Goal: Information Seeking & Learning: Learn about a topic

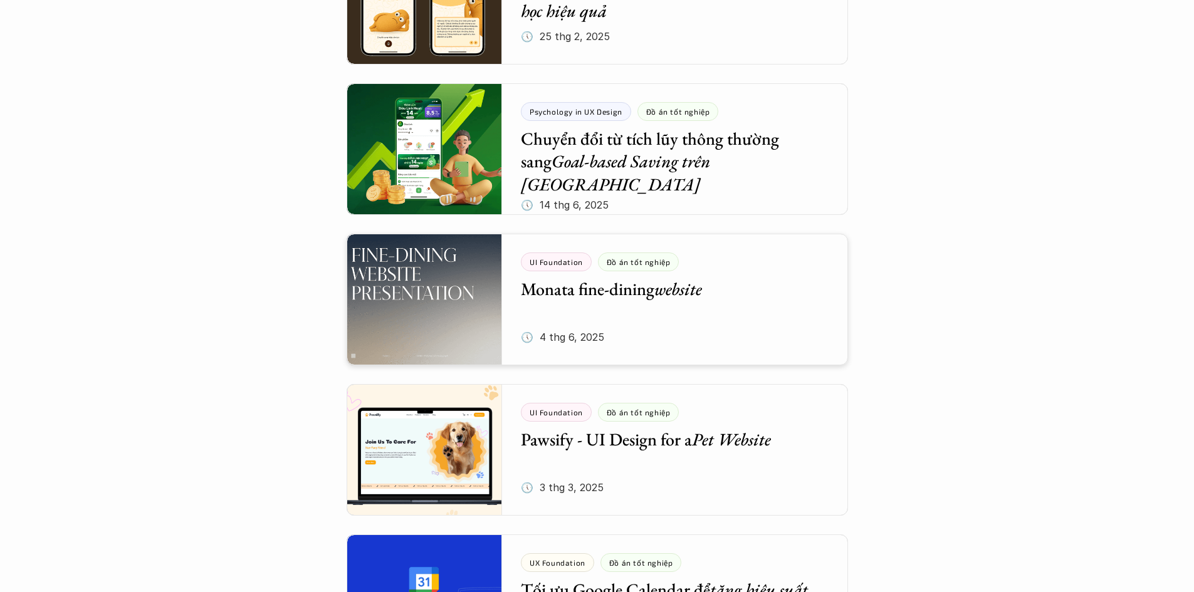
scroll to position [376, 0]
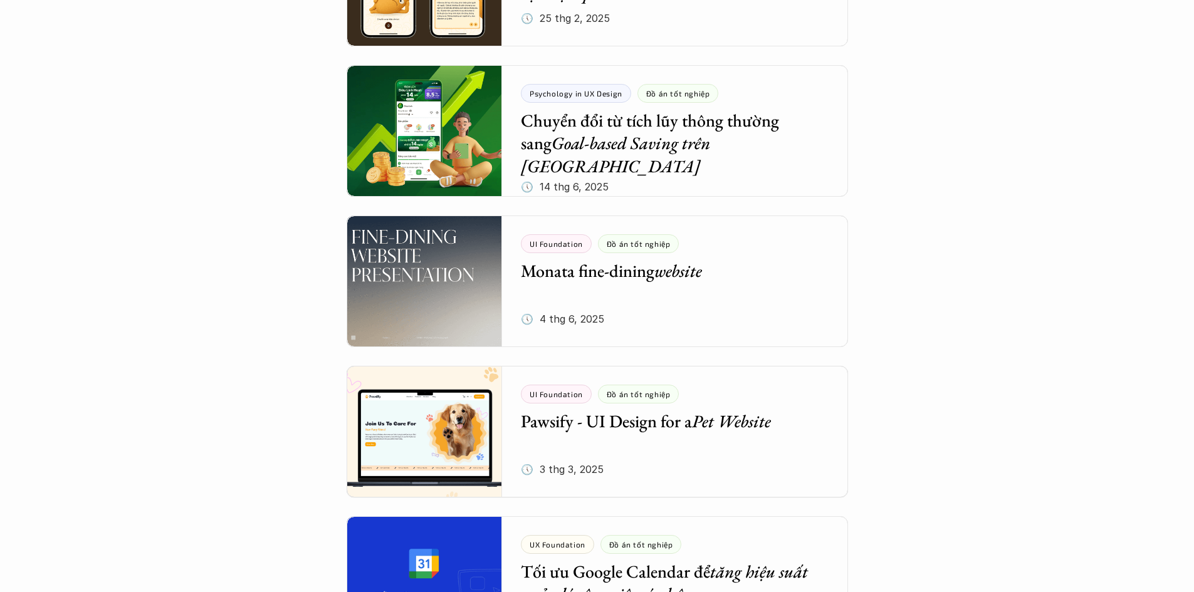
click at [633, 271] on div at bounding box center [598, 282] width 502 height 132
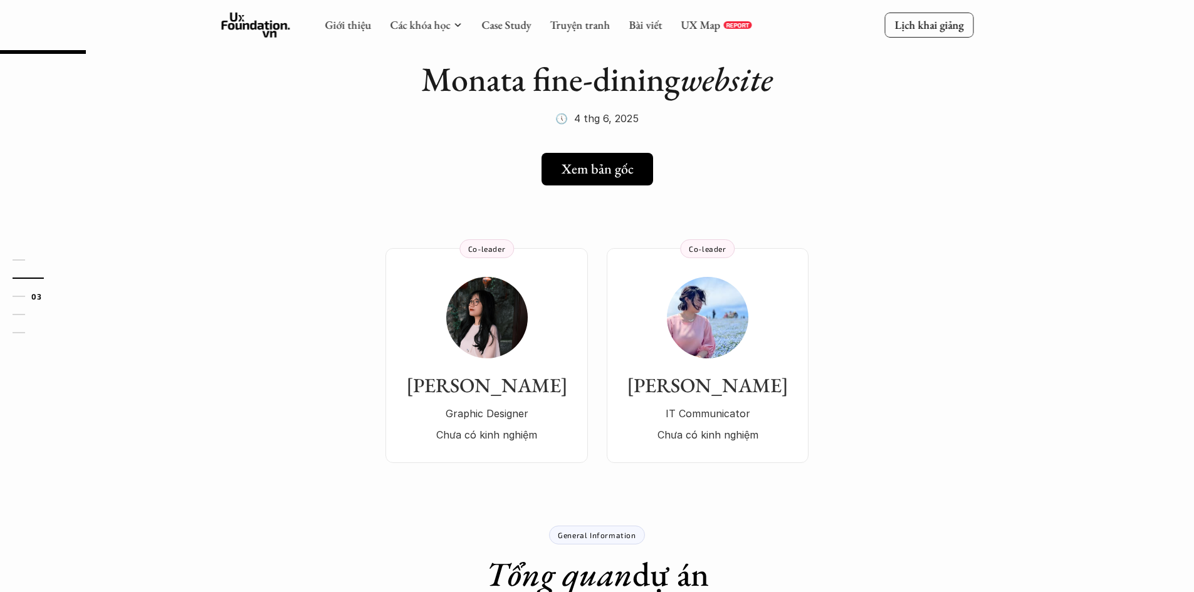
scroll to position [63, 0]
click at [598, 179] on link "Xem bản gốc" at bounding box center [597, 170] width 121 height 33
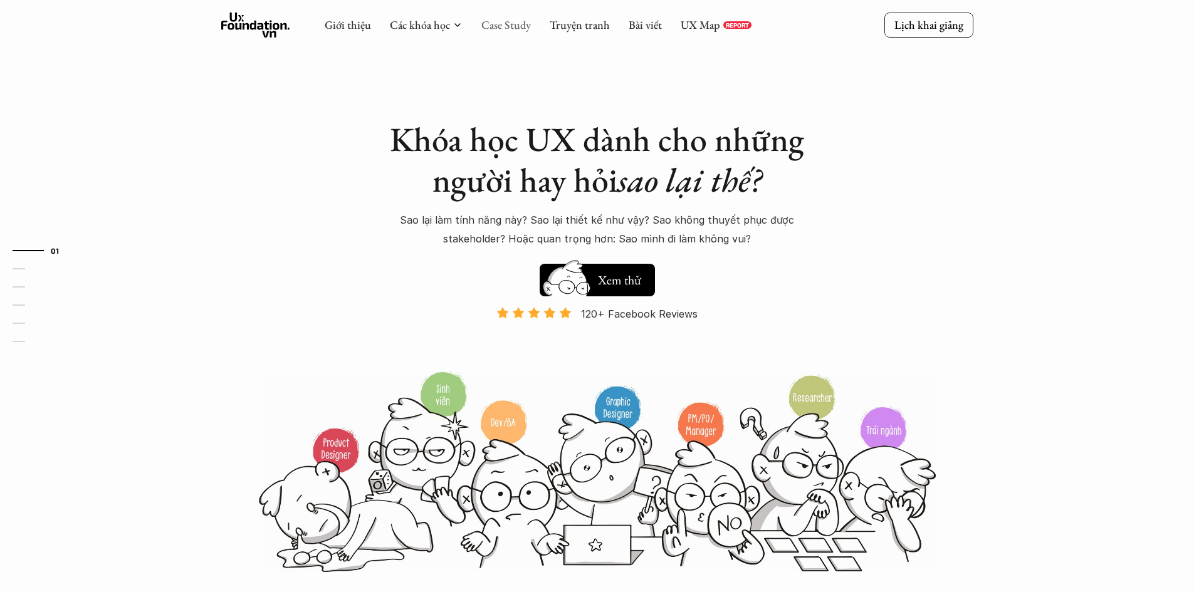
click at [502, 23] on link "Case Study" at bounding box center [506, 25] width 50 height 14
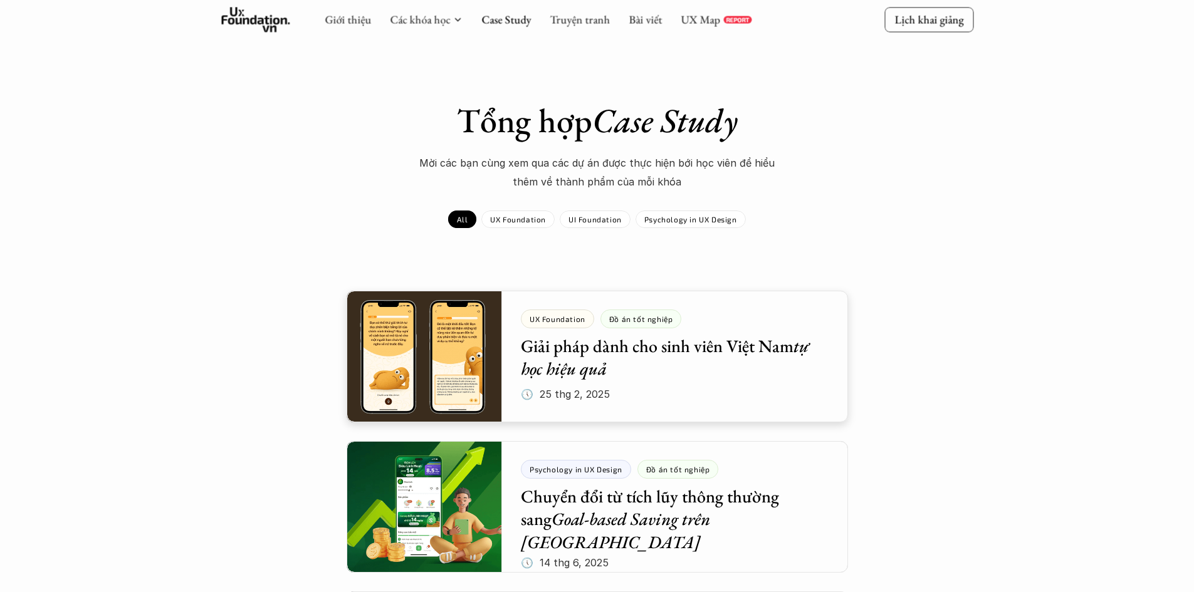
scroll to position [439, 0]
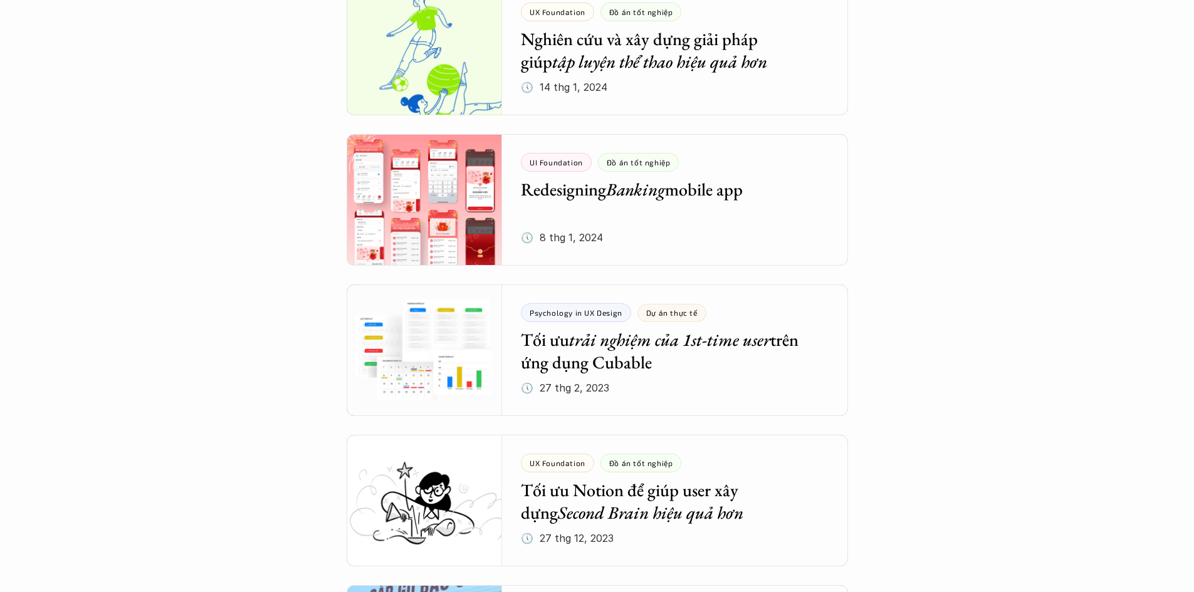
scroll to position [2257, 0]
